Goal: Check status: Check status

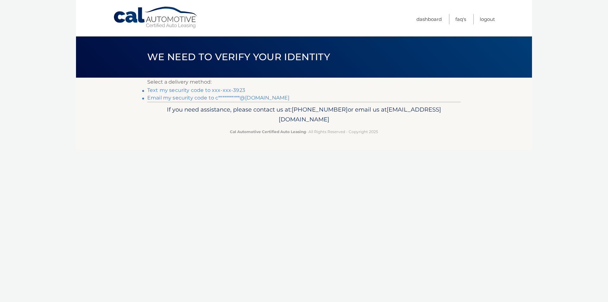
click at [238, 90] on link "Text my security code to xxx-xxx-3923" at bounding box center [196, 90] width 98 height 6
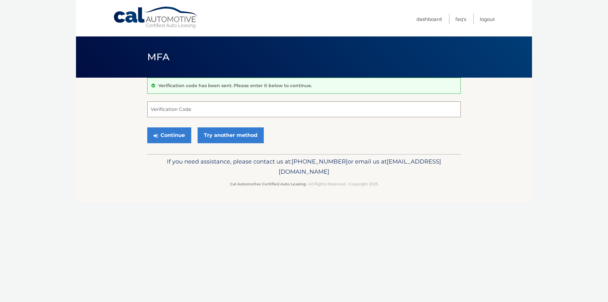
click at [228, 106] on input "Verification Code" at bounding box center [303, 109] width 313 height 16
type input "049394"
click at [173, 135] on button "Continue" at bounding box center [169, 135] width 44 height 16
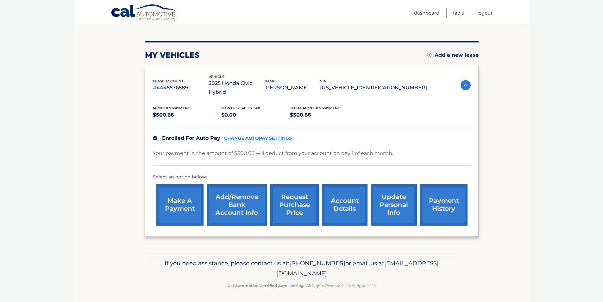
scroll to position [67, 0]
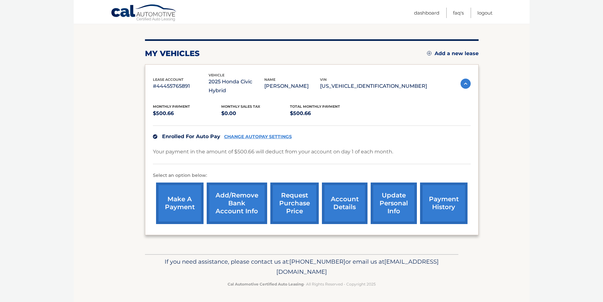
click at [336, 206] on link "account details" at bounding box center [345, 202] width 46 height 41
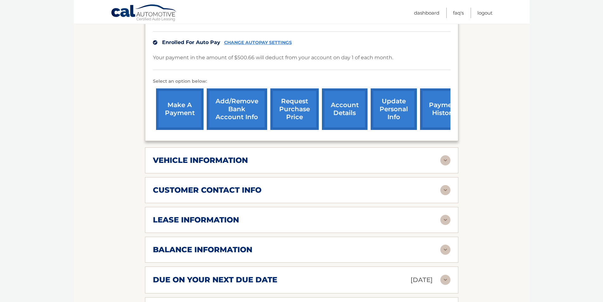
scroll to position [190, 0]
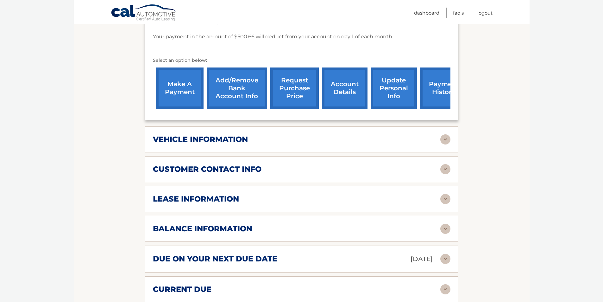
click at [439, 137] on div "vehicle information" at bounding box center [297, 139] width 288 height 9
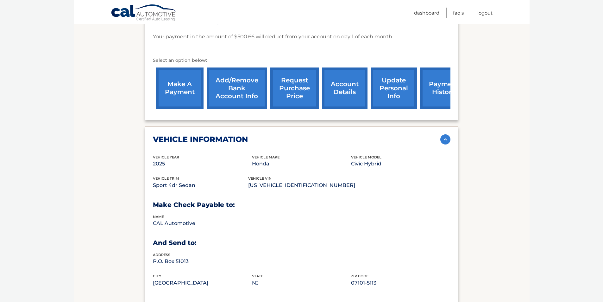
click at [439, 137] on div "vehicle information" at bounding box center [297, 139] width 288 height 9
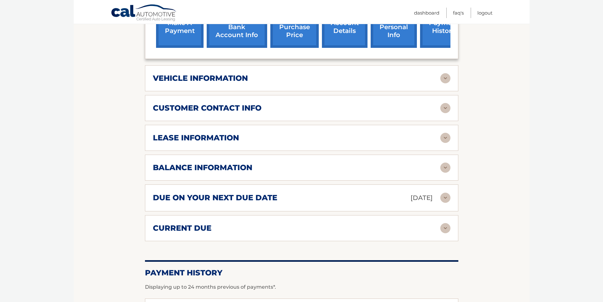
scroll to position [253, 0]
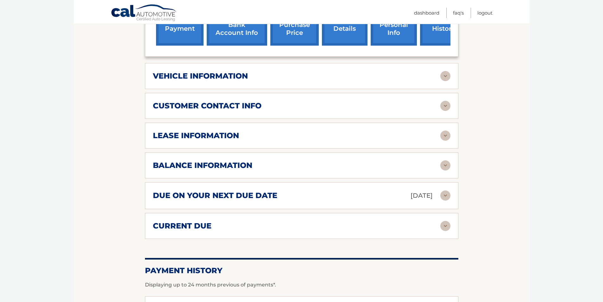
click at [440, 132] on img at bounding box center [445, 135] width 10 height 10
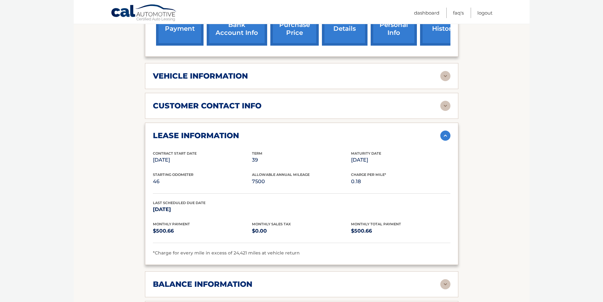
click at [440, 132] on img at bounding box center [445, 135] width 10 height 10
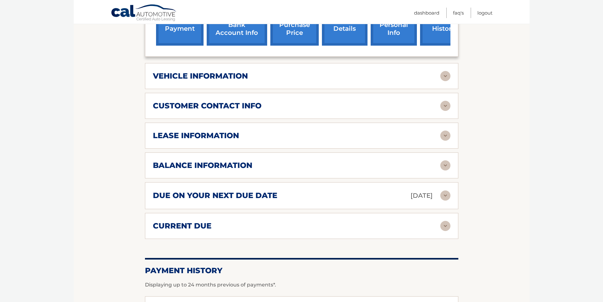
click at [393, 164] on div "balance information" at bounding box center [297, 165] width 288 height 9
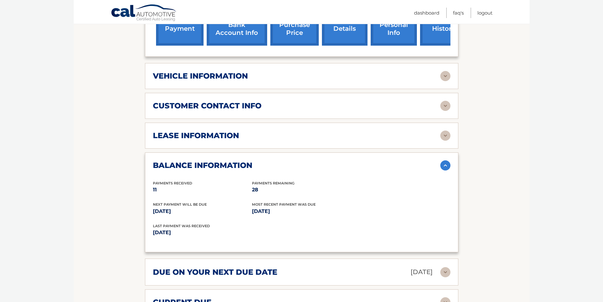
click at [409, 137] on div "lease information" at bounding box center [297, 135] width 288 height 9
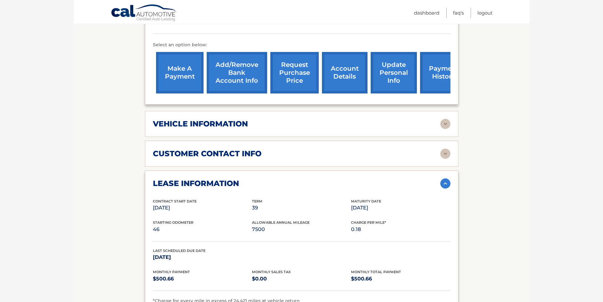
scroll to position [190, 0]
